Goal: Task Accomplishment & Management: Check status

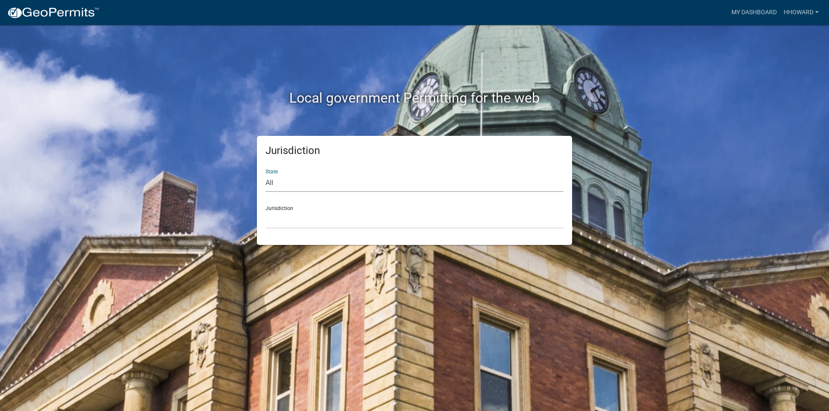
click at [354, 181] on select "All [US_STATE] [US_STATE] [US_STATE] [US_STATE] [US_STATE] [US_STATE] [US_STATE…" at bounding box center [414, 183] width 298 height 18
select select "[US_STATE]"
click at [265, 174] on select "All [US_STATE] [US_STATE] [US_STATE] [US_STATE] [US_STATE] [US_STATE] [US_STATE…" at bounding box center [414, 183] width 298 height 18
click at [369, 218] on select "[GEOGRAPHIC_DATA], [US_STATE] [GEOGRAPHIC_DATA], [US_STATE] [GEOGRAPHIC_DATA], …" at bounding box center [414, 220] width 298 height 18
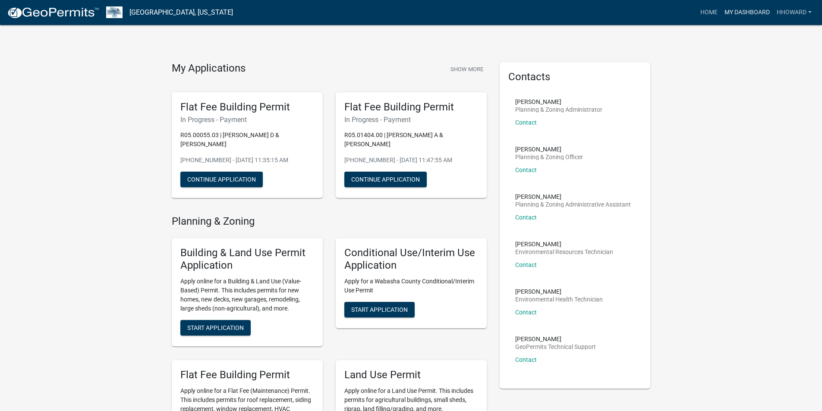
click at [737, 8] on link "My Dashboard" at bounding box center [747, 12] width 52 height 16
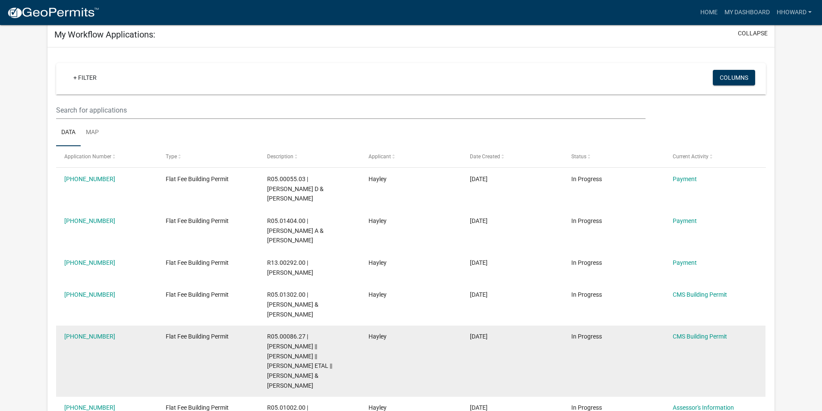
scroll to position [28, 0]
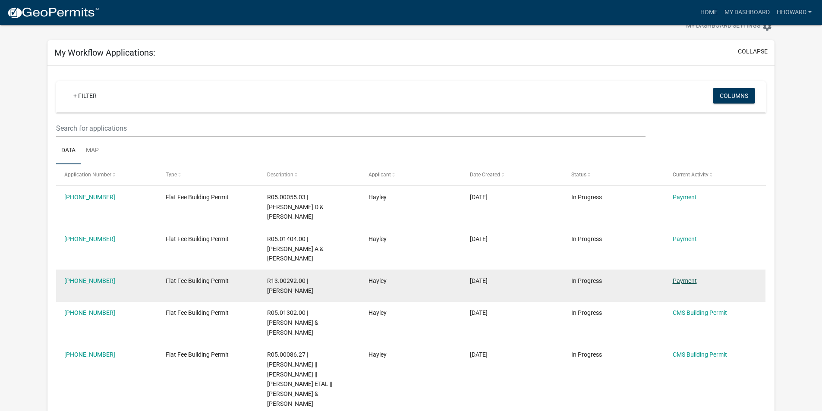
click at [674, 277] on link "Payment" at bounding box center [685, 280] width 24 height 7
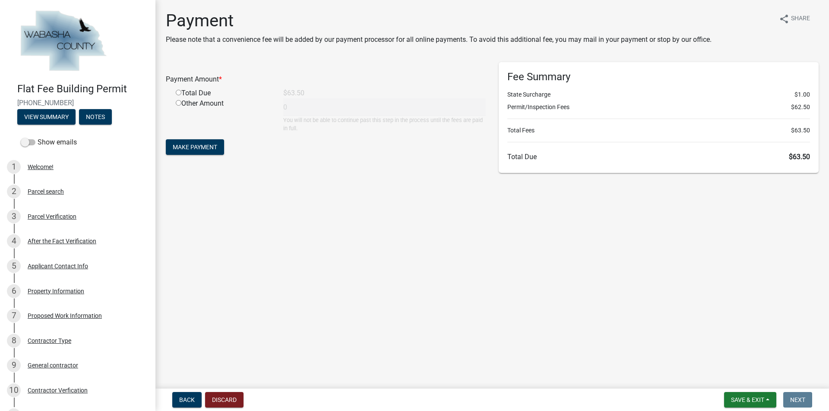
click at [399, 199] on main "Payment Please note that a convenience fee will be added by our payment process…" at bounding box center [491, 192] width 673 height 385
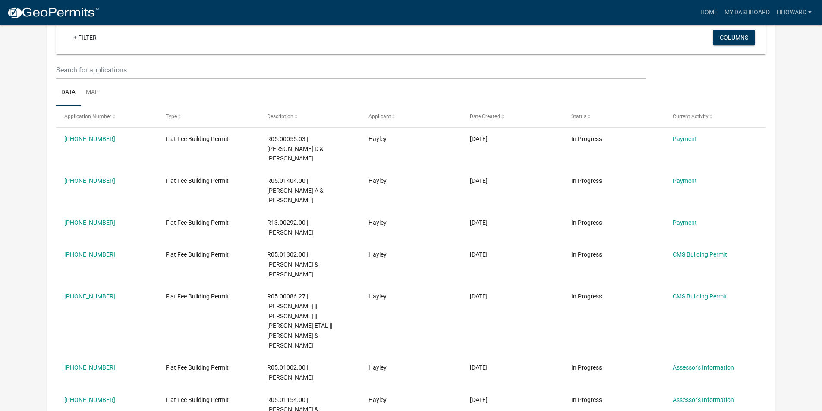
scroll to position [71, 0]
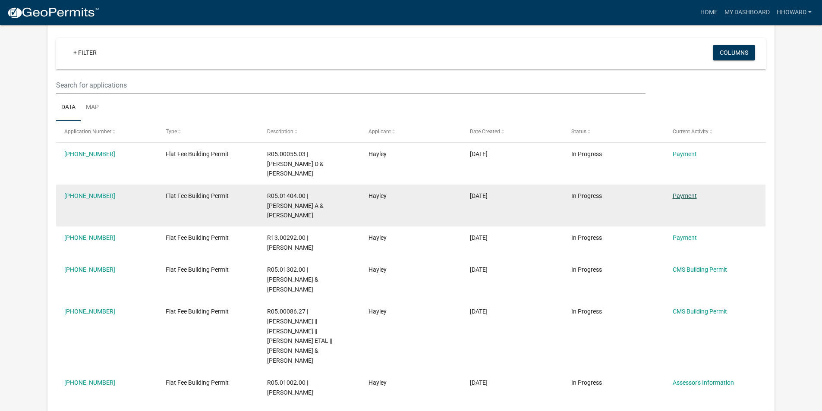
click at [681, 192] on link "Payment" at bounding box center [685, 195] width 24 height 7
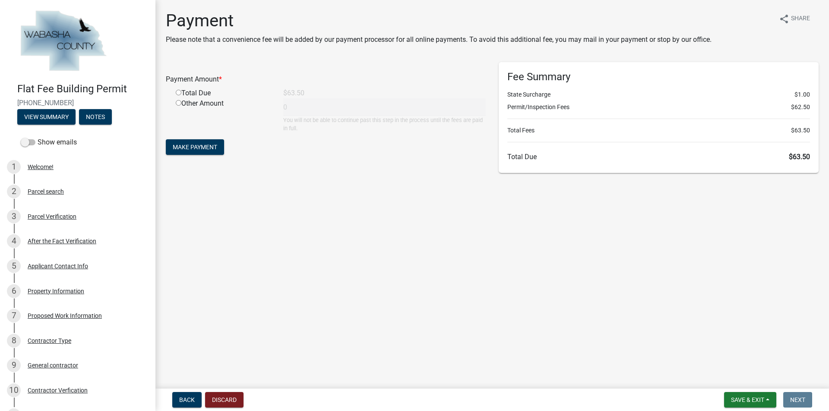
click at [470, 246] on main "Payment Please note that a convenience fee will be added by our payment process…" at bounding box center [491, 192] width 673 height 385
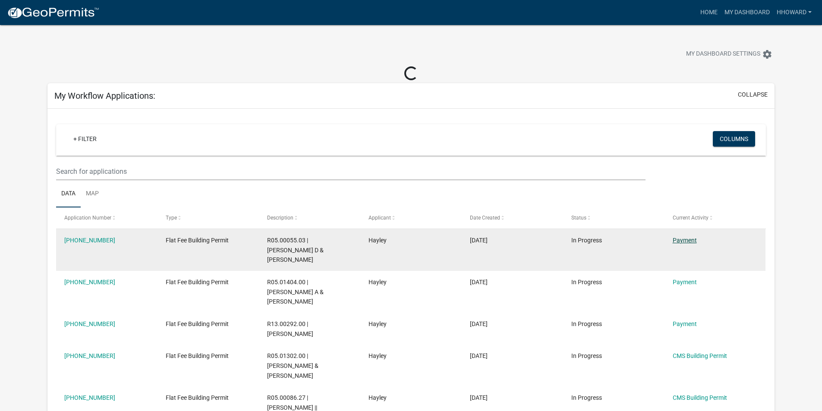
click at [681, 239] on link "Payment" at bounding box center [685, 240] width 24 height 7
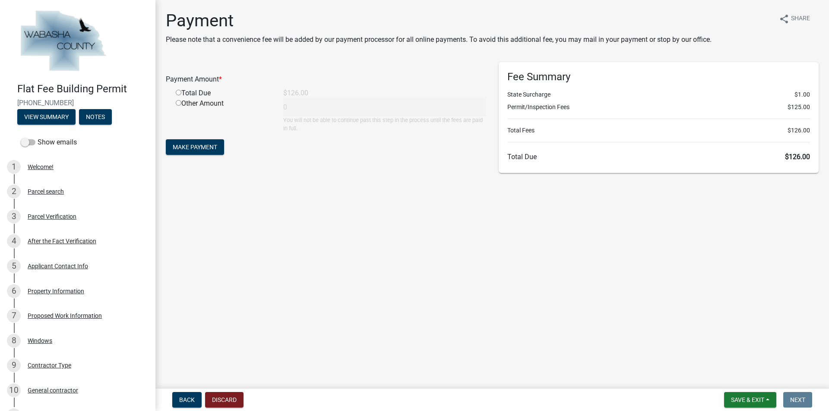
click at [552, 219] on main "Payment Please note that a convenience fee will be added by our payment process…" at bounding box center [491, 192] width 673 height 385
click at [416, 250] on main "Payment Please note that a convenience fee will be added by our payment process…" at bounding box center [491, 192] width 673 height 385
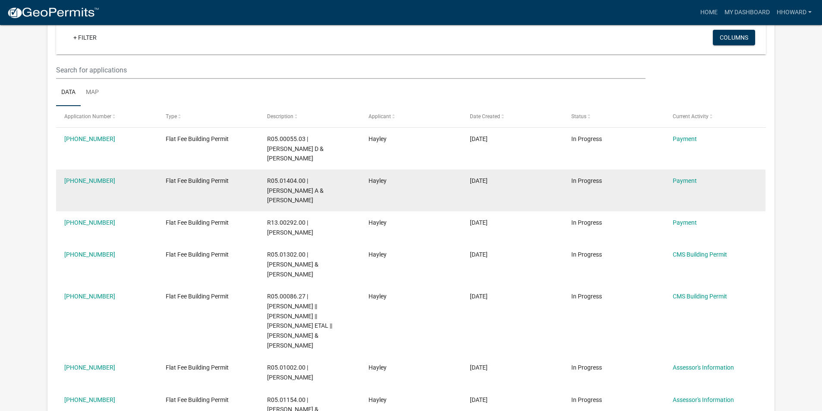
scroll to position [71, 0]
